Goal: Information Seeking & Learning: Learn about a topic

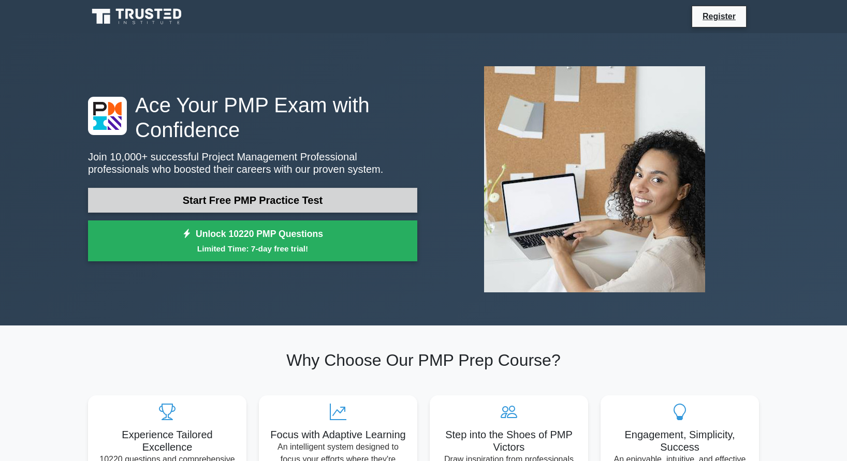
click at [349, 194] on link "Start Free PMP Practice Test" at bounding box center [252, 200] width 329 height 25
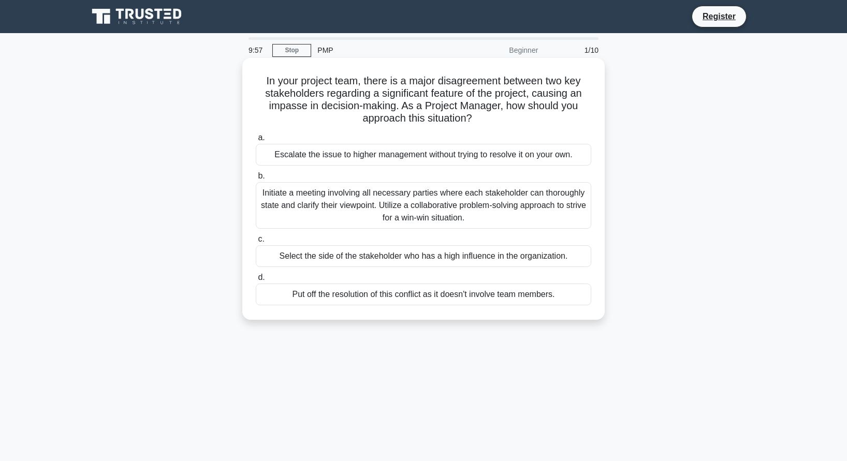
click at [368, 121] on h5 "In your project team, there is a major disagreement between two key stakeholder…" at bounding box center [424, 100] width 338 height 51
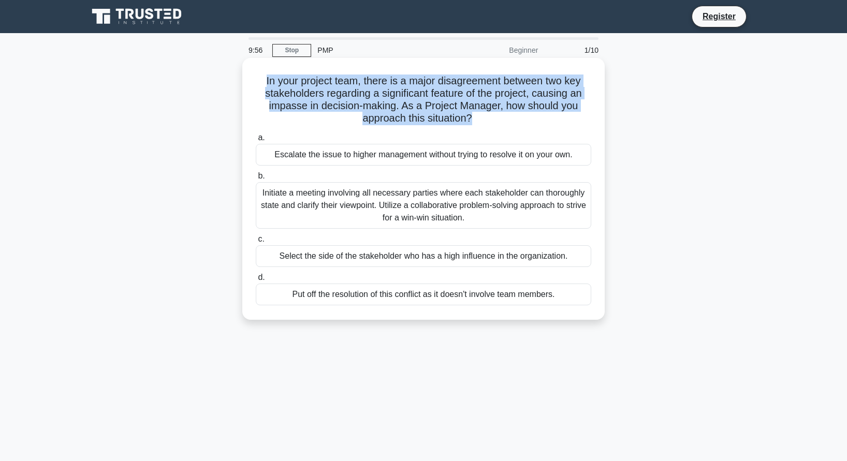
click at [368, 121] on h5 "In your project team, there is a major disagreement between two key stakeholder…" at bounding box center [424, 100] width 338 height 51
click at [454, 109] on h5 "In your project team, there is a major disagreement between two key stakeholder…" at bounding box center [424, 100] width 338 height 51
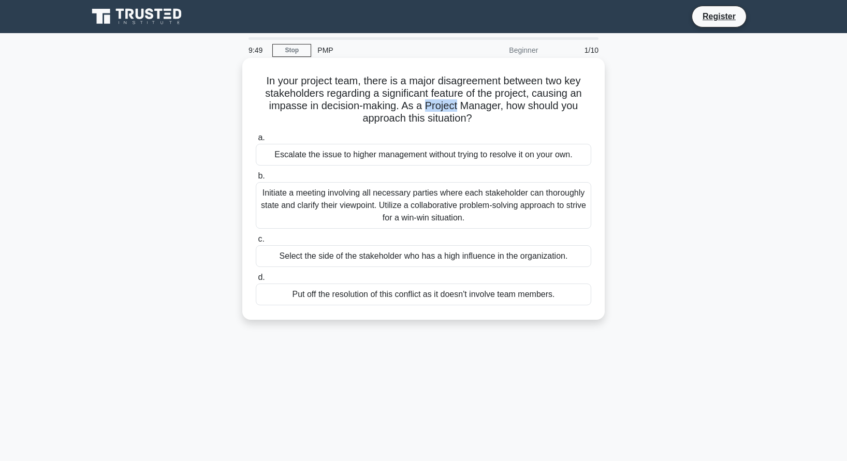
click at [454, 109] on h5 "In your project team, there is a major disagreement between two key stakeholder…" at bounding box center [424, 100] width 338 height 51
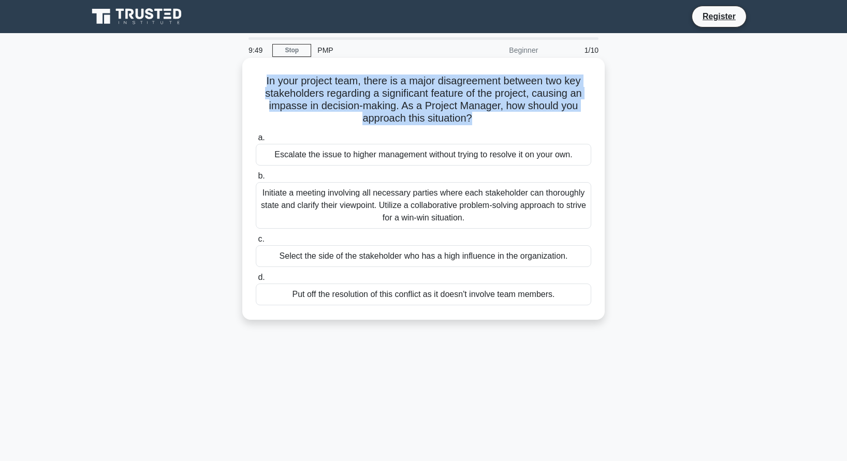
click at [454, 109] on h5 "In your project team, there is a major disagreement between two key stakeholder…" at bounding box center [424, 100] width 338 height 51
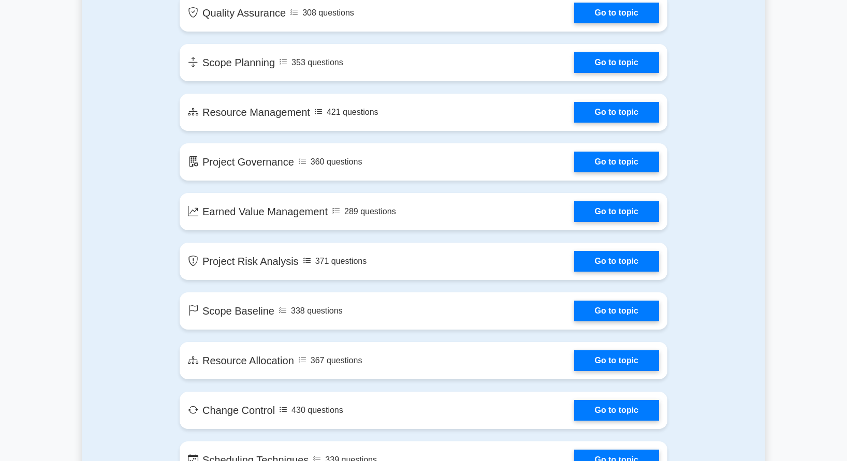
scroll to position [1318, 0]
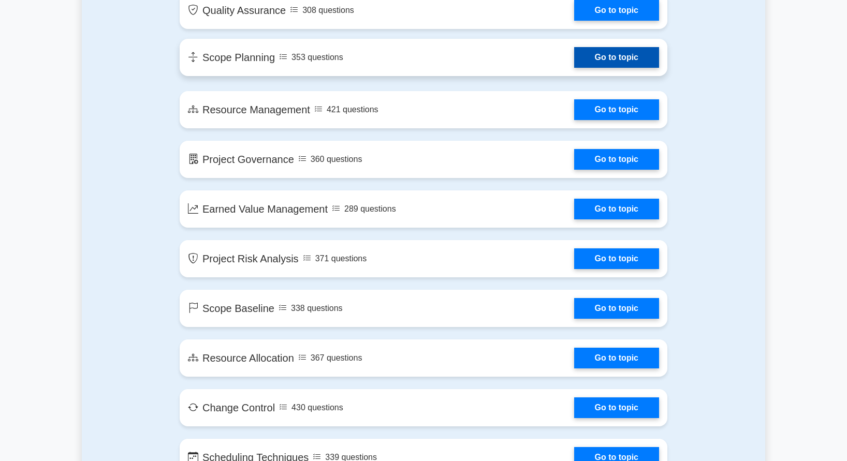
click at [574, 64] on link "Go to topic" at bounding box center [616, 57] width 85 height 21
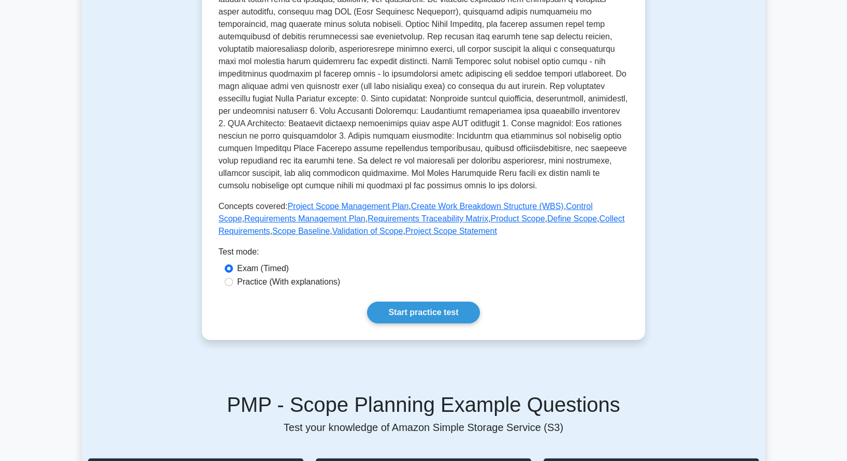
scroll to position [423, 0]
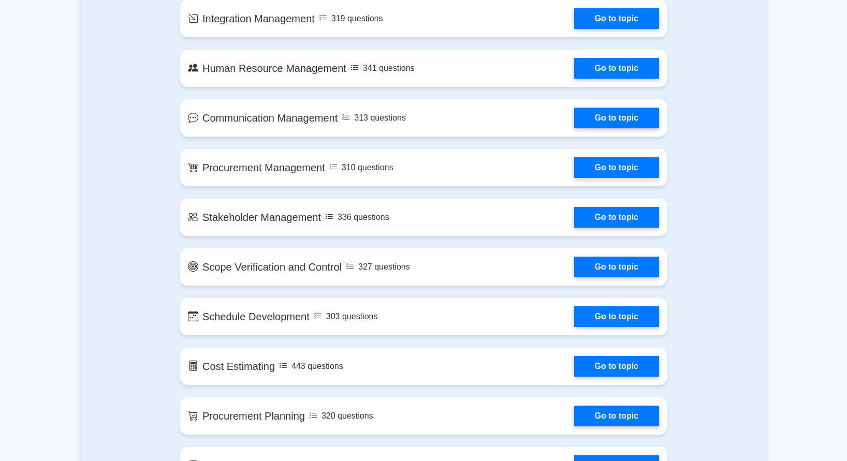
scroll to position [849, 0]
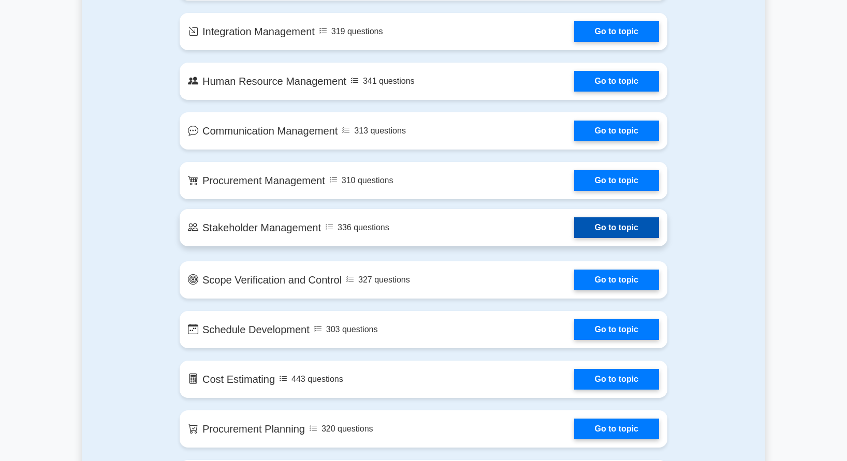
click at [574, 231] on link "Go to topic" at bounding box center [616, 227] width 85 height 21
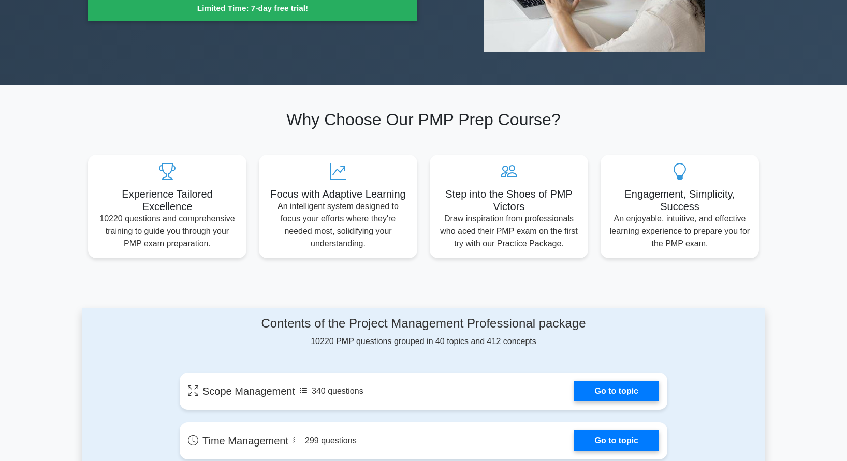
scroll to position [262, 0]
